Goal: Information Seeking & Learning: Learn about a topic

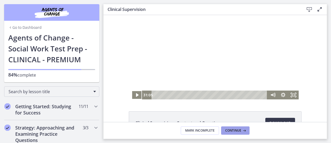
scroll to position [233, 0]
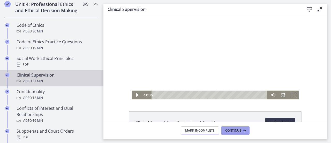
click at [236, 128] on span "Continue" at bounding box center [233, 130] width 16 height 4
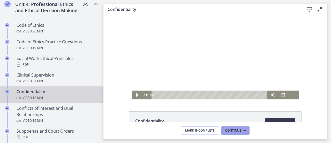
click at [235, 131] on span "Continue" at bounding box center [233, 130] width 16 height 4
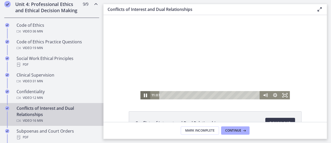
click at [141, 95] on icon "Pause" at bounding box center [146, 95] width 12 height 10
click at [144, 93] on icon "Play Video" at bounding box center [146, 95] width 10 height 8
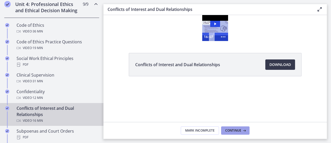
click at [241, 130] on icon at bounding box center [243, 130] width 5 height 4
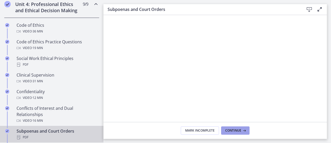
click at [241, 130] on icon at bounding box center [243, 130] width 5 height 4
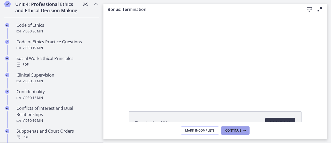
click at [242, 129] on icon at bounding box center [243, 130] width 5 height 4
click at [234, 129] on span "Continue" at bounding box center [233, 130] width 16 height 4
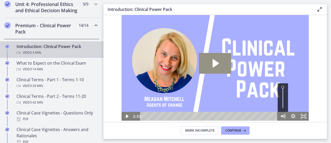
click at [215, 65] on icon "Play Video: ccjpm3o3smo6dbcigdr0.mp4" at bounding box center [216, 63] width 6 height 8
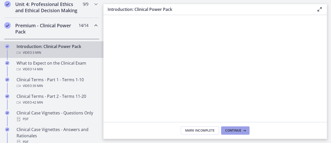
click at [236, 129] on span "Continue" at bounding box center [233, 130] width 16 height 4
